Goal: Information Seeking & Learning: Find specific fact

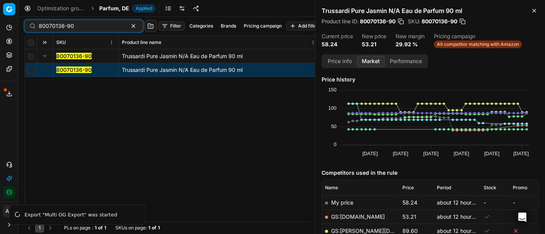
scroll to position [118, 0]
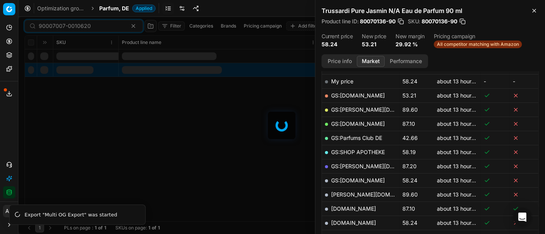
scroll to position [118, 0]
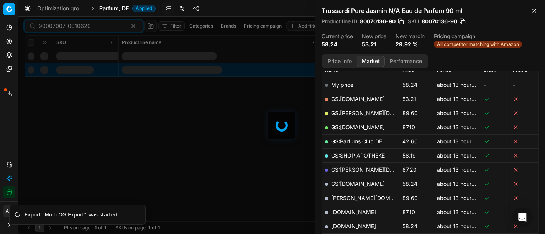
type input "90007007-0010620"
click at [119, 8] on span "Parfum, DE" at bounding box center [114, 9] width 30 height 8
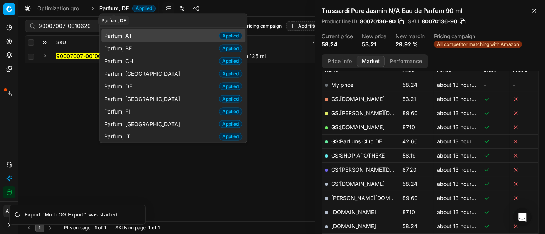
type input "parfu"
click at [134, 33] on span "Parfum, AT" at bounding box center [119, 36] width 31 height 8
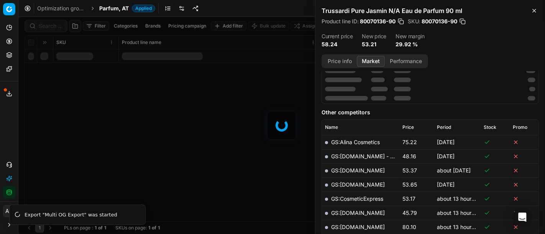
scroll to position [118, 0]
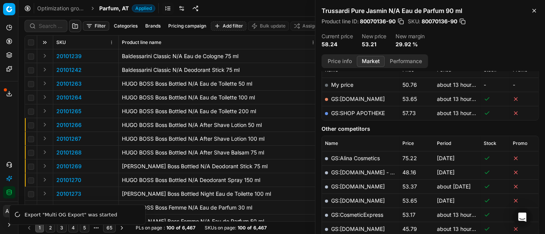
click at [2, 129] on div "Analytics Pricing Product portfolio Templates Export service 16 Contact support…" at bounding box center [9, 109] width 18 height 183
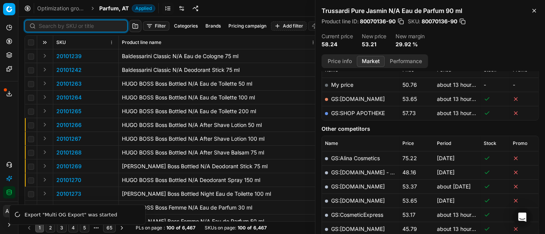
click at [52, 25] on input at bounding box center [81, 26] width 84 height 8
paste input "90007007-0010620"
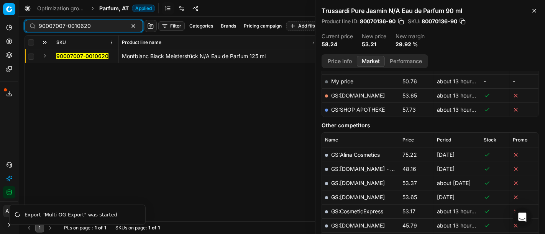
scroll to position [118, 0]
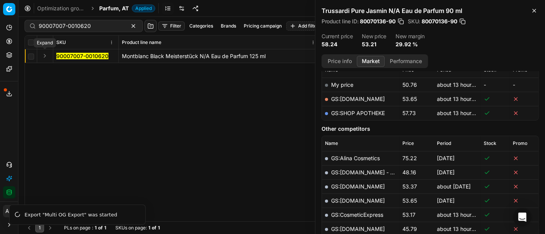
click at [47, 56] on button "Expand" at bounding box center [44, 55] width 9 height 9
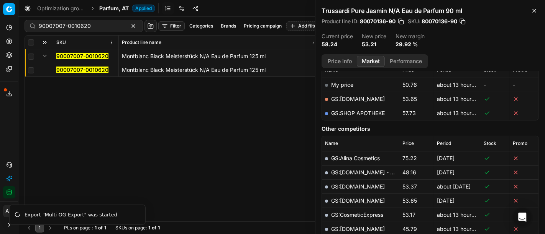
click at [62, 67] on mark "90007007-0010620" at bounding box center [82, 70] width 52 height 7
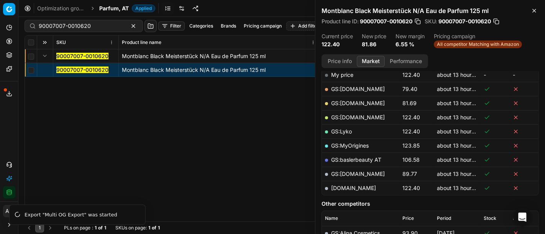
scroll to position [127, 0]
click at [356, 103] on link "GS:[DOMAIN_NAME]" at bounding box center [358, 104] width 54 height 7
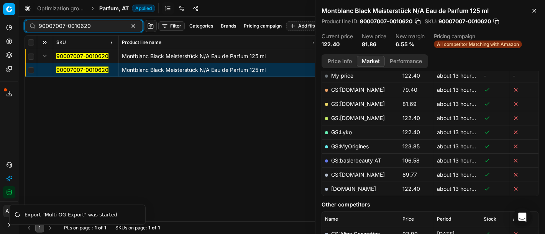
click at [106, 27] on input "90007007-0010620" at bounding box center [81, 26] width 84 height 8
paste input "236-001099"
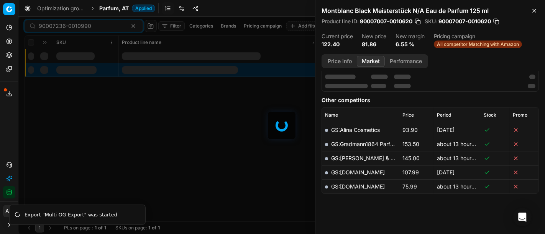
scroll to position [127, 0]
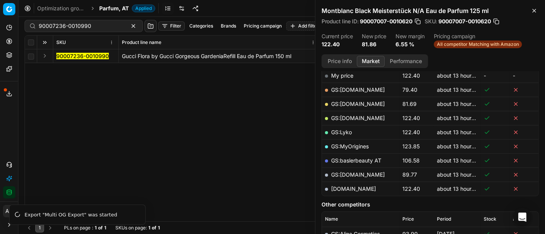
click at [4, 124] on div "Analytics Pricing Product portfolio Templates Export service 16 Contact support…" at bounding box center [9, 109] width 18 height 183
click at [49, 57] on td at bounding box center [45, 56] width 16 height 14
click at [48, 56] on button "Expand" at bounding box center [44, 55] width 9 height 9
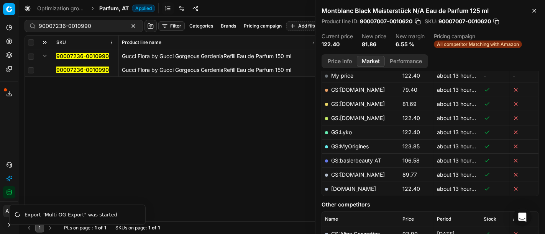
click at [71, 71] on mark "90007236-0010990" at bounding box center [82, 70] width 52 height 7
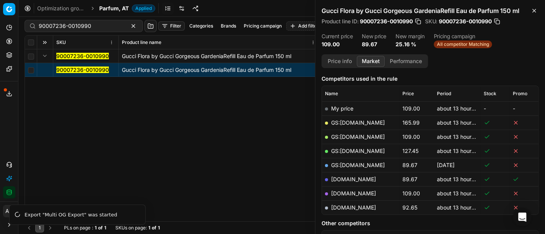
scroll to position [94, 0]
click at [349, 180] on link "[DOMAIN_NAME]" at bounding box center [353, 180] width 45 height 7
click at [97, 24] on input "90007236-0010990" at bounding box center [81, 26] width 84 height 8
paste input "4645-0006979"
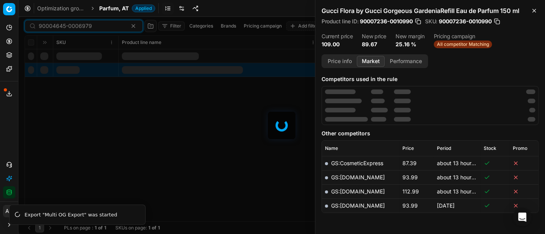
scroll to position [94, 0]
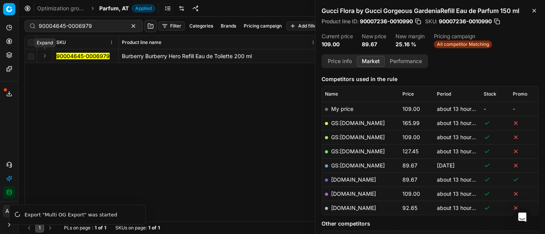
click at [43, 56] on button "Expand" at bounding box center [44, 55] width 9 height 9
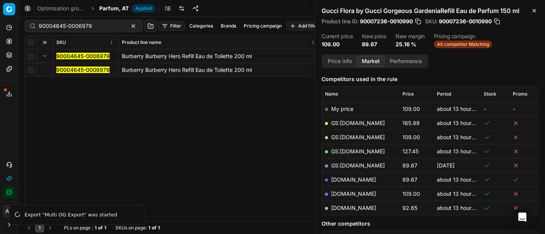
click at [74, 70] on mark "90004645-0006979" at bounding box center [82, 70] width 53 height 7
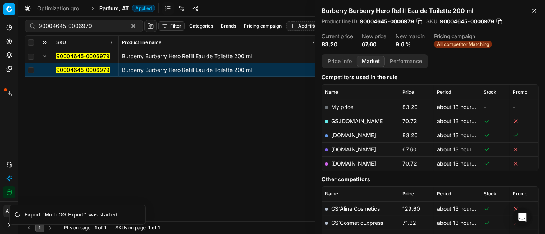
scroll to position [97, 0]
click at [344, 147] on link "[DOMAIN_NAME]" at bounding box center [353, 148] width 45 height 7
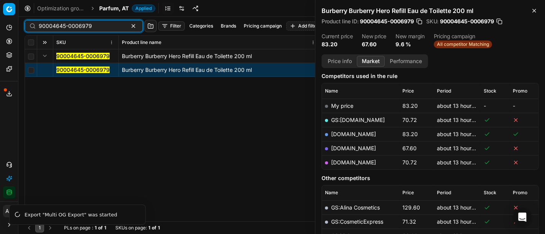
click at [104, 29] on input "90004645-0006979" at bounding box center [81, 26] width 84 height 8
paste input "20102137"
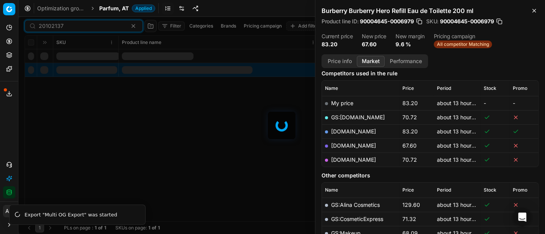
scroll to position [97, 0]
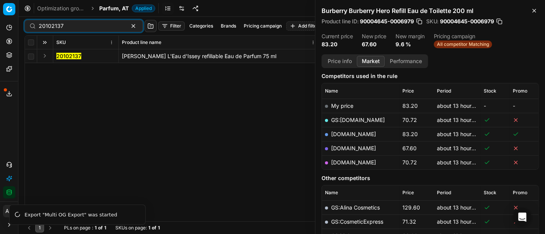
click at [42, 54] on button "Expand" at bounding box center [44, 55] width 9 height 9
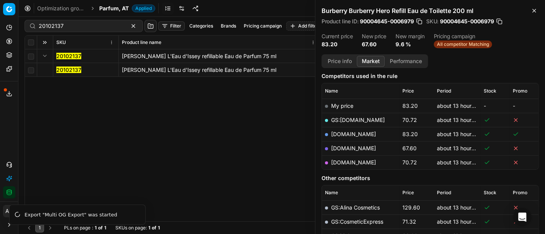
click at [61, 68] on mark "20102137" at bounding box center [68, 70] width 25 height 7
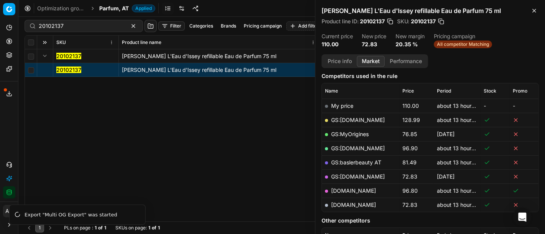
click at [363, 203] on link "[DOMAIN_NAME]" at bounding box center [353, 205] width 45 height 7
click at [76, 27] on input "20102137" at bounding box center [81, 26] width 84 height 8
paste input "80042440-100"
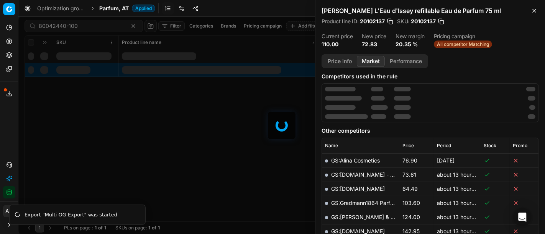
scroll to position [97, 0]
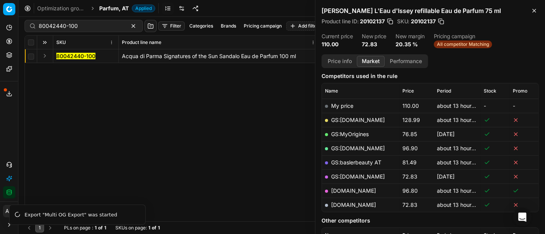
click at [45, 56] on button "Expand" at bounding box center [44, 55] width 9 height 9
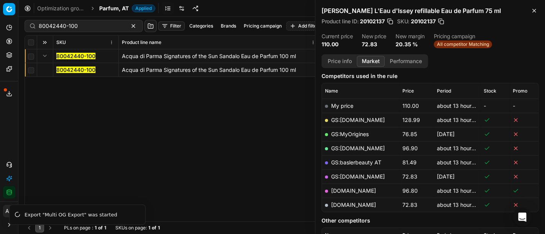
click at [86, 69] on mark "80042440-100" at bounding box center [75, 70] width 39 height 7
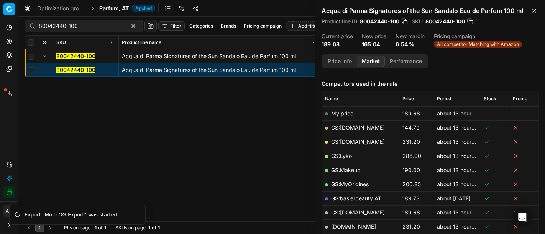
scroll to position [89, 0]
click at [349, 127] on link "GS:[DOMAIN_NAME]" at bounding box center [358, 128] width 54 height 7
click at [95, 27] on input "80042440-100" at bounding box center [81, 26] width 84 height 8
paste input "90006337-0009599"
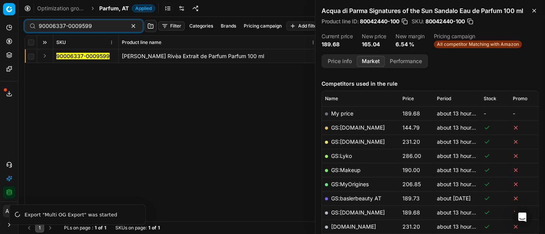
click at [45, 56] on button "Expand" at bounding box center [44, 55] width 9 height 9
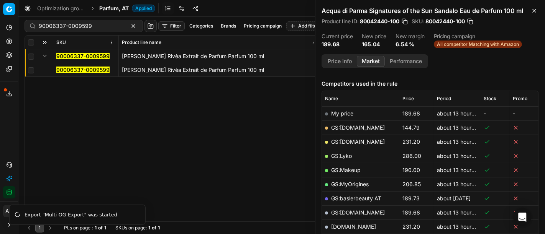
click at [67, 71] on mark "90006337-0009599" at bounding box center [82, 70] width 53 height 7
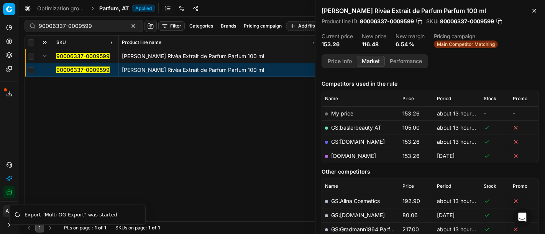
click at [348, 126] on link "GS:baslerbeauty AT" at bounding box center [356, 128] width 50 height 7
click at [106, 25] on input "90006337-0009599" at bounding box center [81, 26] width 84 height 8
paste input "80070878-100"
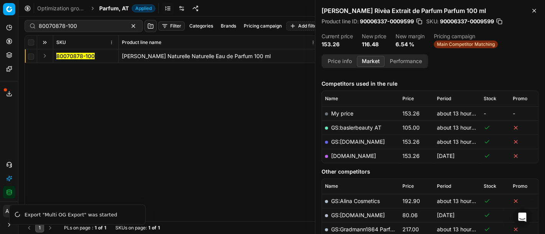
click at [509, 31] on div "[PERSON_NAME] Rivèa Extrait de Parfum Parfum 100 ml Product line ID : 90006337-…" at bounding box center [429, 27] width 229 height 54
click at [43, 56] on button "Expand" at bounding box center [44, 55] width 9 height 9
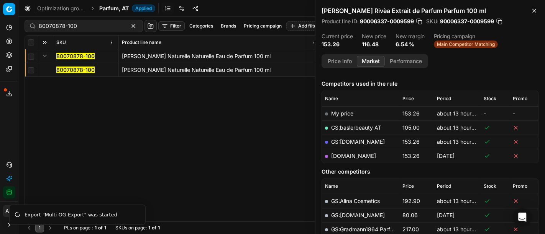
click at [81, 69] on mark "80070878-100" at bounding box center [75, 70] width 38 height 7
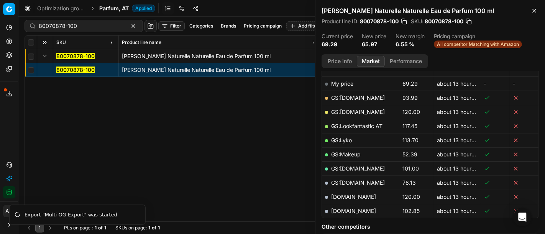
scroll to position [118, 0]
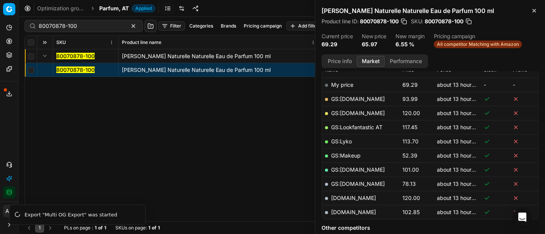
click at [343, 58] on button "Price info" at bounding box center [340, 61] width 34 height 11
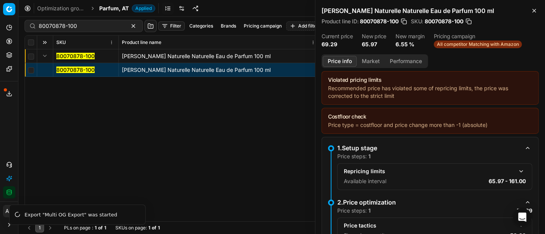
click at [375, 60] on button "Market" at bounding box center [371, 61] width 28 height 11
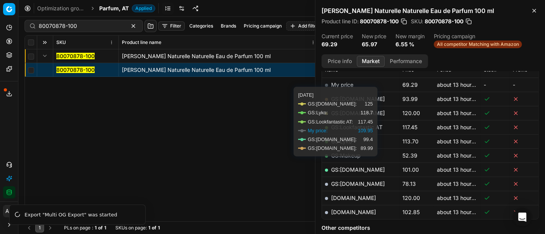
scroll to position [131, 0]
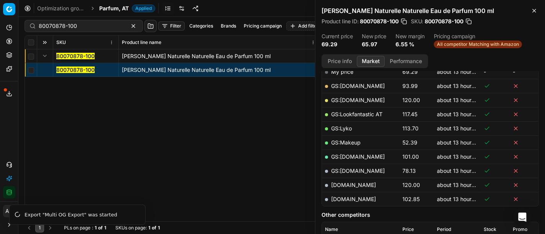
click at [349, 138] on td "GS:Makeup" at bounding box center [360, 143] width 77 height 14
click at [350, 143] on link "GS:Makeup" at bounding box center [345, 142] width 29 height 7
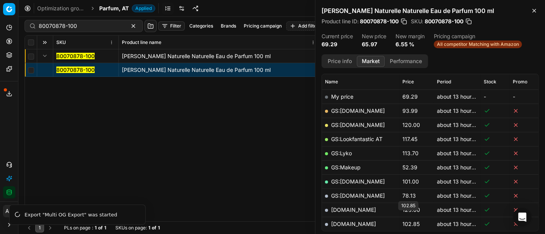
scroll to position [111, 0]
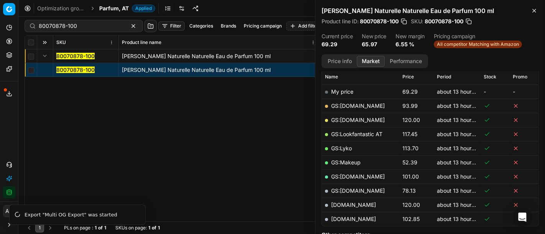
click at [354, 101] on td "GS:[DOMAIN_NAME]" at bounding box center [360, 106] width 77 height 14
click at [354, 105] on link "GS:[DOMAIN_NAME]" at bounding box center [358, 106] width 54 height 7
click at [101, 30] on div "80070878-100" at bounding box center [84, 26] width 118 height 12
paste input "90004681-0007018"
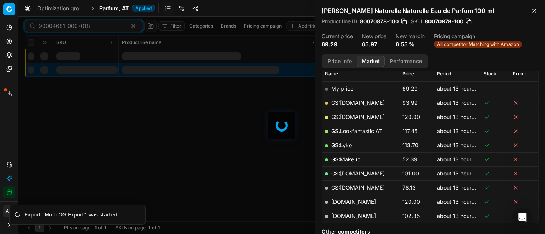
scroll to position [111, 0]
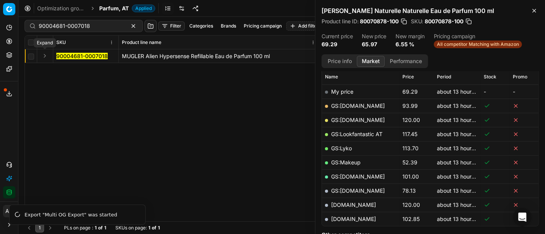
click at [45, 56] on button "Expand" at bounding box center [44, 55] width 9 height 9
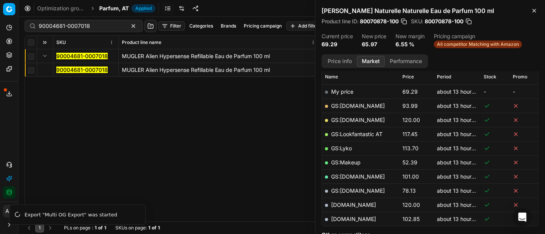
click at [72, 70] on mark "90004681-0007018" at bounding box center [81, 70] width 51 height 7
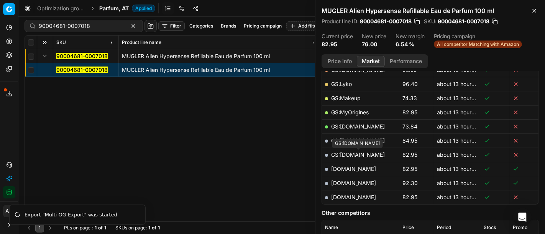
scroll to position [158, 0]
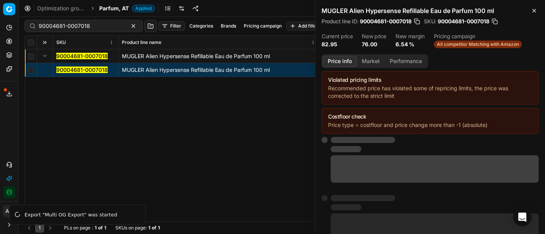
click at [338, 65] on button "Price info" at bounding box center [340, 61] width 34 height 11
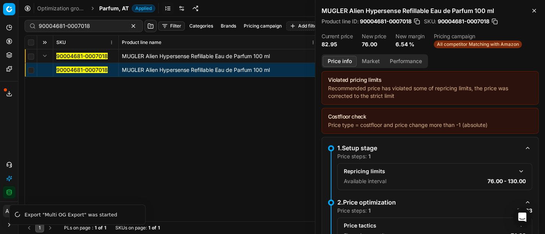
click at [516, 221] on button "button" at bounding box center [520, 225] width 9 height 9
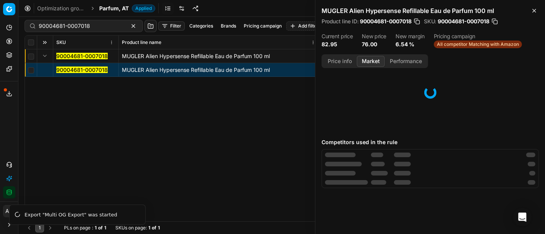
click at [369, 58] on button "Market" at bounding box center [371, 61] width 28 height 11
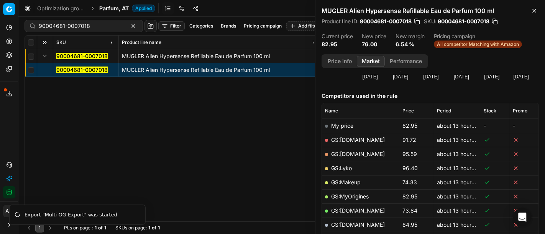
scroll to position [101, 0]
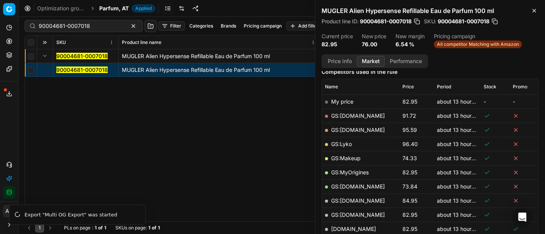
click at [348, 160] on link "GS:Makeup" at bounding box center [345, 158] width 29 height 7
click at [103, 25] on input "90004681-0007018" at bounding box center [81, 26] width 84 height 8
paste input "20101840"
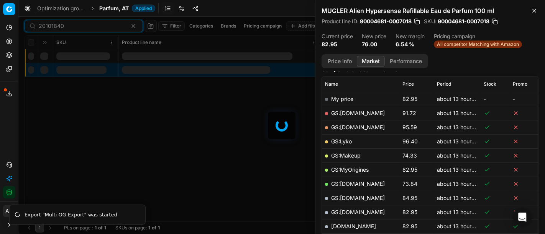
scroll to position [101, 0]
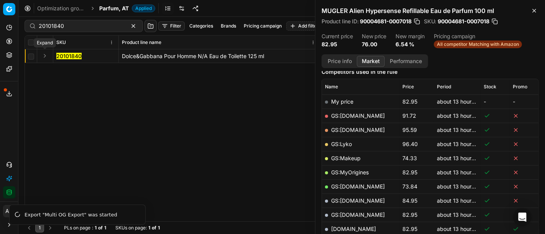
click at [46, 57] on button "Expand" at bounding box center [44, 55] width 9 height 9
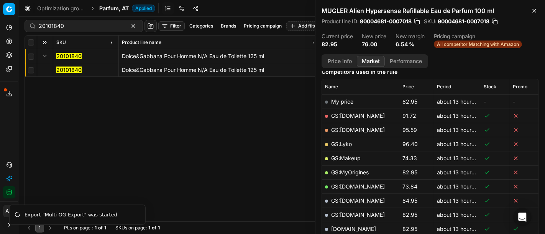
click at [72, 72] on mark "20101840" at bounding box center [68, 70] width 25 height 7
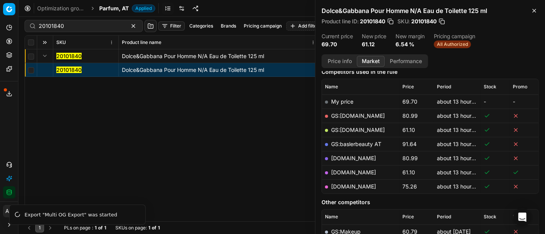
click at [345, 172] on link "[DOMAIN_NAME]" at bounding box center [353, 172] width 45 height 7
click at [83, 24] on input "20101840" at bounding box center [81, 26] width 84 height 8
paste input "80011021-0018584"
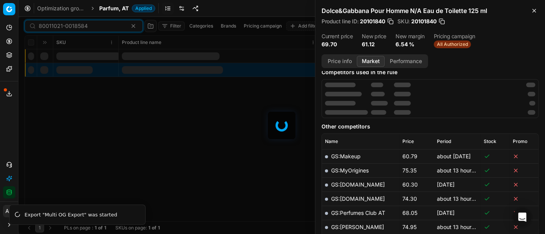
scroll to position [101, 0]
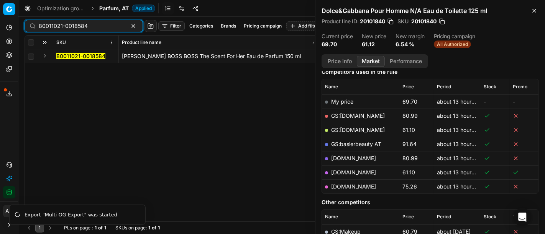
type input "80011021-0018584"
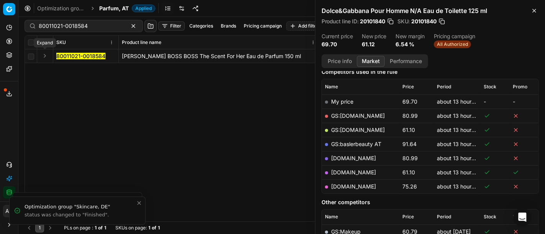
click at [43, 54] on button "Expand" at bounding box center [44, 55] width 9 height 9
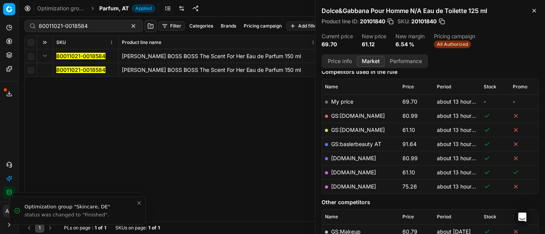
click at [73, 71] on mark "80011021-0018584" at bounding box center [80, 70] width 49 height 7
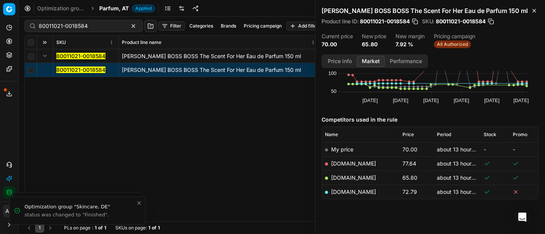
scroll to position [63, 0]
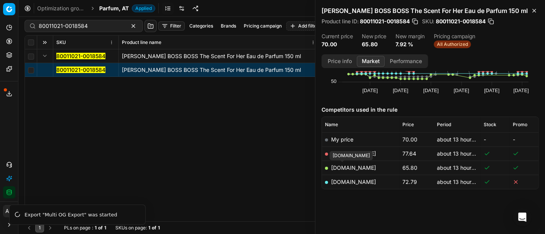
click at [344, 169] on link "[DOMAIN_NAME]" at bounding box center [353, 168] width 45 height 7
click at [241, 119] on div "80011021-0018584 HUGO BOSS BOSS The Scent For Her Eau de Parfum 150 ml 80011021…" at bounding box center [281, 135] width 513 height 172
click at [483, 215] on div "Competitors used in the rule Name Price Period Stock Promo My price 70.00 about…" at bounding box center [429, 160] width 217 height 120
click at [199, 133] on div "80011021-0018584 HUGO BOSS BOSS The Scent For Her Eau de Parfum 150 ml 80011021…" at bounding box center [281, 135] width 513 height 172
click at [0, 122] on div "Analytics Pricing Product portfolio Templates Export service 16 Contact support…" at bounding box center [9, 109] width 18 height 183
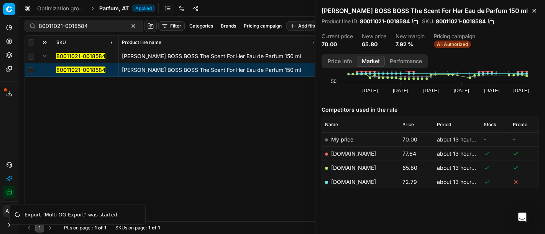
click at [490, 49] on div "HUGO BOSS BOSS The Scent For Her Eau de Parfum 150 ml Product line ID : 8001102…" at bounding box center [429, 27] width 229 height 54
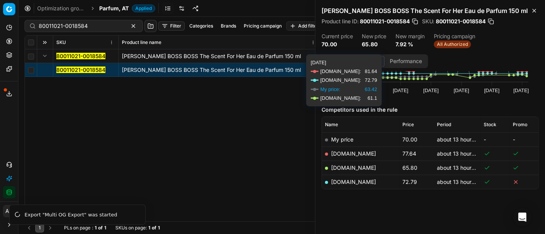
click at [201, 162] on div "80011021-0018584 HUGO BOSS BOSS The Scent For Her Eau de Parfum 150 ml 80011021…" at bounding box center [281, 135] width 513 height 172
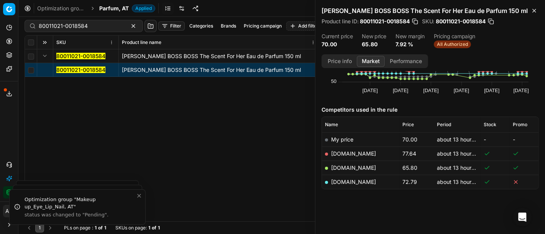
click at [180, 102] on div "80011021-0018584 HUGO BOSS BOSS The Scent For Her Eau de Parfum 150 ml 80011021…" at bounding box center [281, 135] width 513 height 172
click at [0, 121] on div "Analytics Pricing Product portfolio Templates Export service 16 Contact support…" at bounding box center [9, 109] width 18 height 183
